Goal: Navigation & Orientation: Find specific page/section

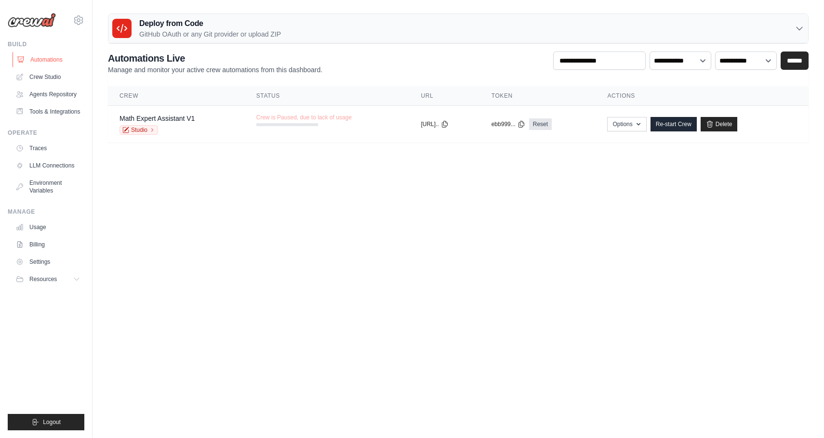
click at [56, 62] on link "Automations" at bounding box center [49, 59] width 73 height 15
click at [39, 287] on button "Resources" at bounding box center [49, 279] width 73 height 15
click at [40, 346] on span "Video Tutorials" at bounding box center [53, 342] width 38 height 8
click at [40, 119] on link "Tools & Integrations" at bounding box center [49, 111] width 73 height 15
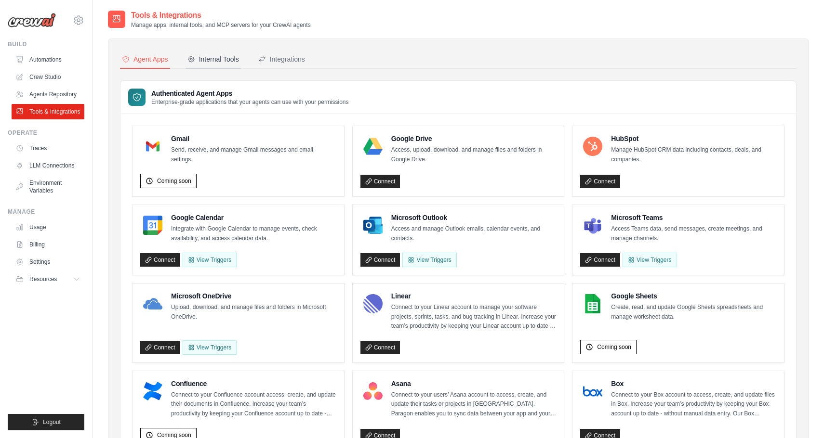
click at [215, 58] on div "Internal Tools" at bounding box center [213, 59] width 52 height 10
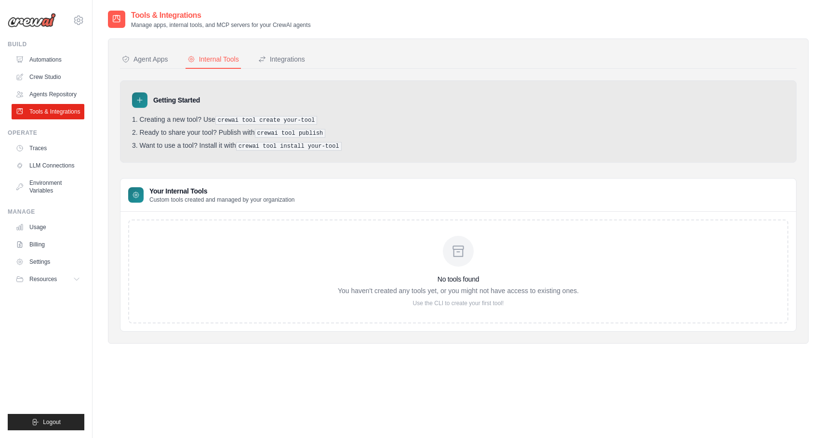
click at [462, 256] on icon at bounding box center [458, 251] width 15 height 15
click at [458, 315] on div "No tools found You haven't created any tools yet, or you might not have access …" at bounding box center [458, 272] width 660 height 104
click at [458, 303] on p "Use the CLI to create your first tool!" at bounding box center [458, 304] width 241 height 8
click at [450, 251] on div at bounding box center [458, 251] width 31 height 31
click at [290, 242] on div "No tools found You haven't created any tools yet, or you might not have access …" at bounding box center [458, 272] width 660 height 104
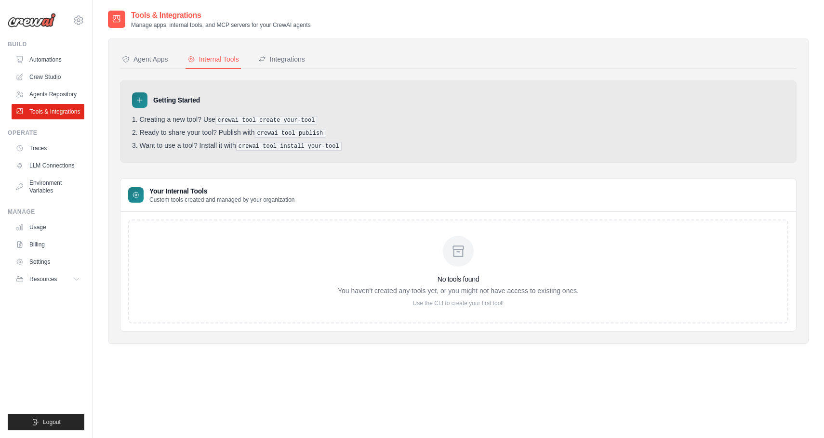
click at [327, 149] on pre "crewai tool install your-tool" at bounding box center [289, 146] width 106 height 9
click at [460, 256] on icon at bounding box center [458, 251] width 15 height 15
click at [146, 101] on div at bounding box center [139, 100] width 15 height 15
click at [142, 101] on icon at bounding box center [139, 100] width 5 height 5
click at [270, 55] on div "Integrations" at bounding box center [281, 59] width 47 height 10
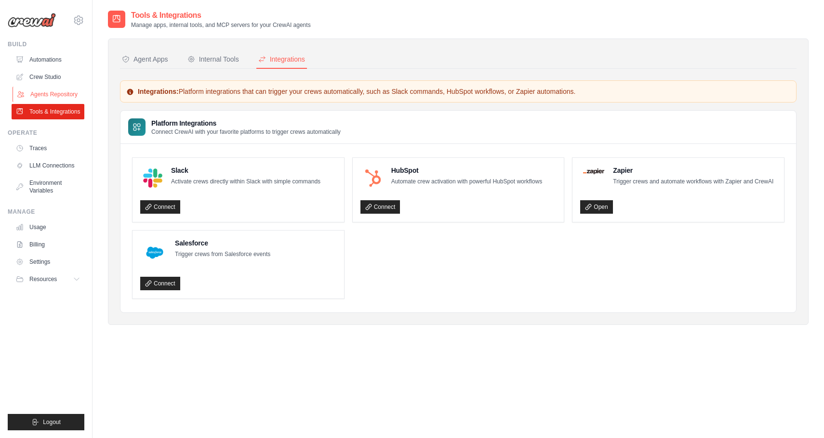
click at [41, 91] on link "Agents Repository" at bounding box center [49, 94] width 73 height 15
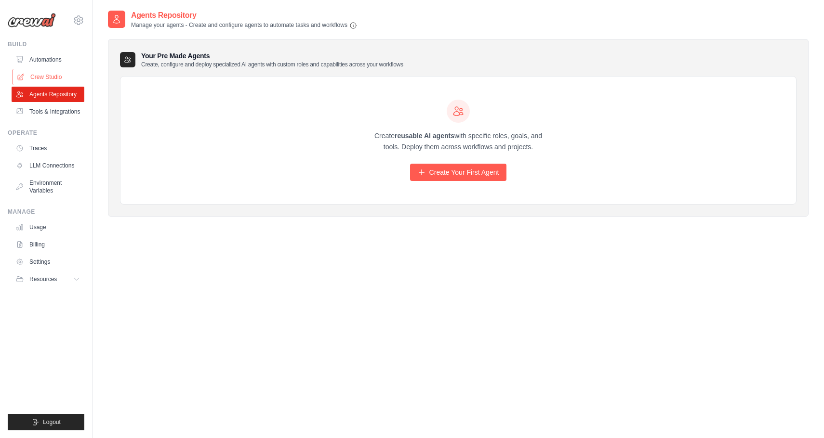
click at [40, 79] on link "Crew Studio" at bounding box center [49, 76] width 73 height 15
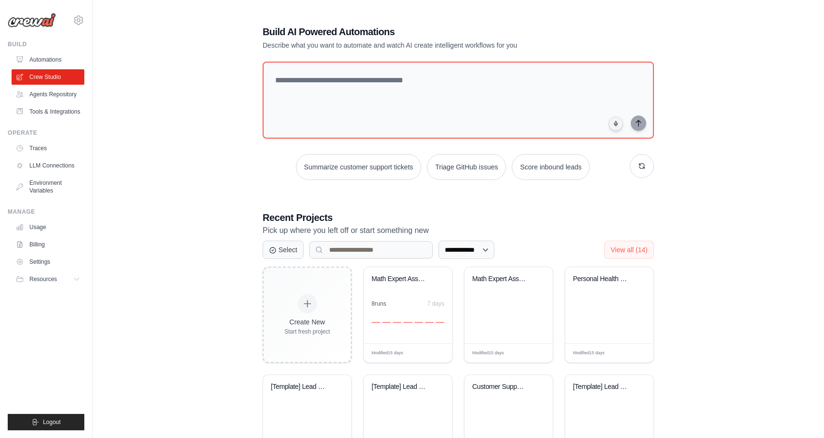
click at [38, 15] on img at bounding box center [32, 20] width 48 height 14
click at [38, 23] on img at bounding box center [32, 20] width 48 height 14
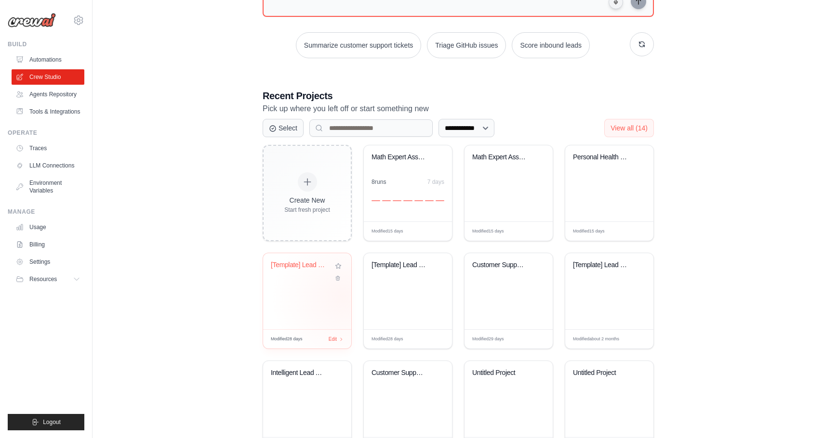
scroll to position [35, 0]
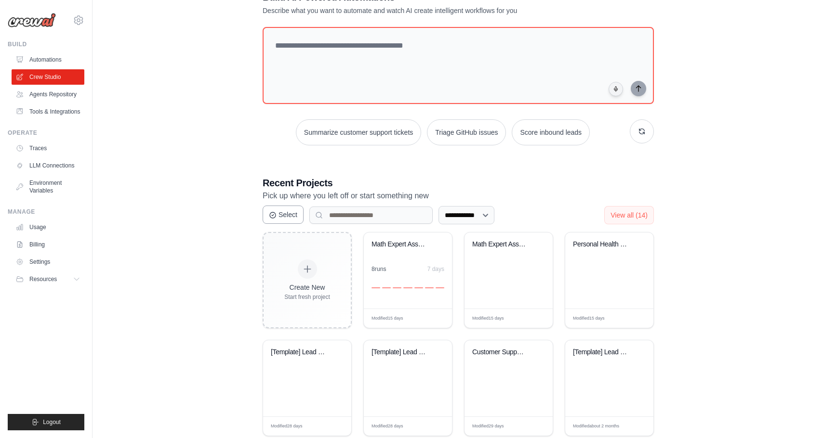
click at [292, 212] on button "Select" at bounding box center [283, 215] width 41 height 18
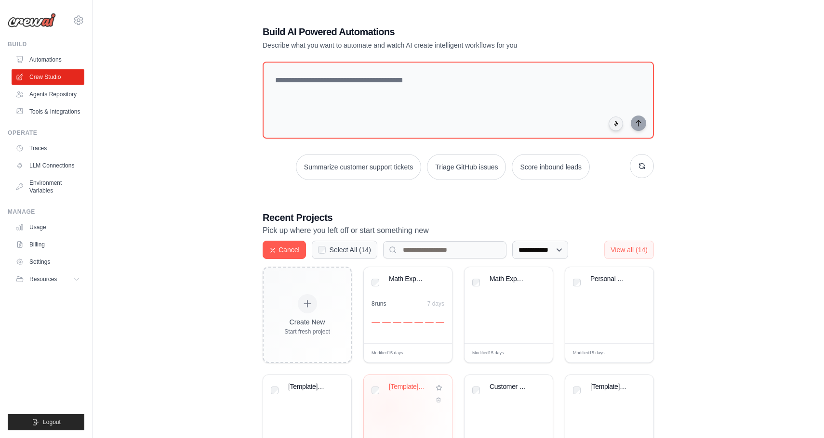
scroll to position [0, 0]
click at [281, 244] on button "Cancel" at bounding box center [284, 249] width 43 height 18
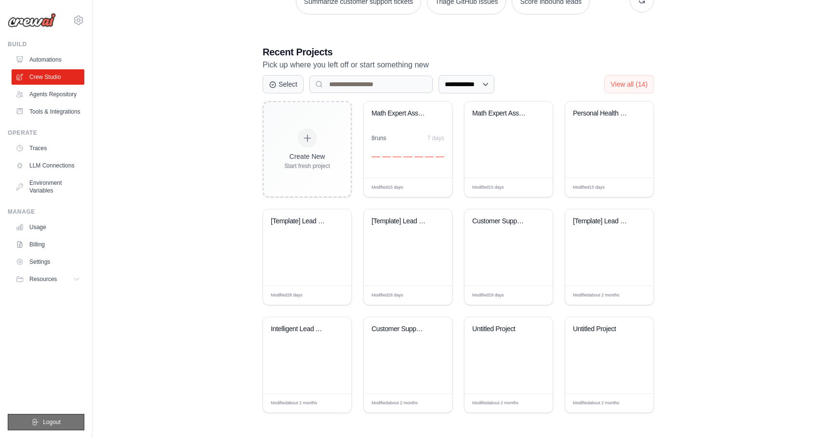
scroll to position [165, 0]
click at [51, 422] on span "Logout" at bounding box center [52, 423] width 18 height 8
